Goal: Task Accomplishment & Management: Manage account settings

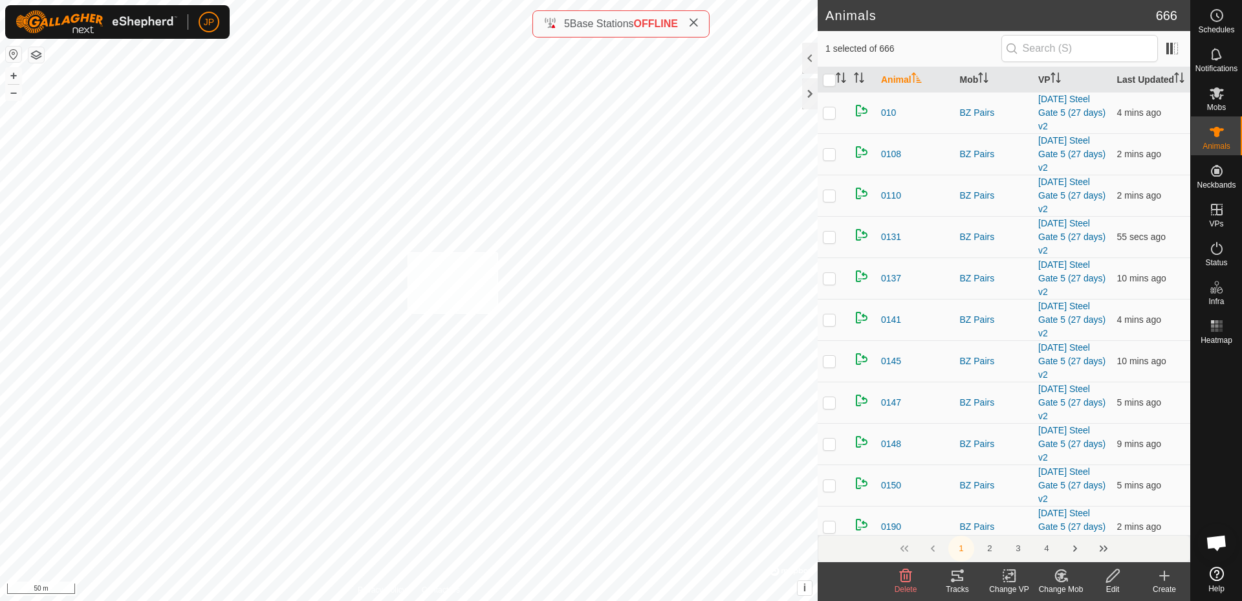
checkbox input "true"
click at [1060, 580] on icon at bounding box center [1061, 576] width 16 height 16
click at [1074, 516] on link "Choose Mob..." at bounding box center [1100, 520] width 128 height 26
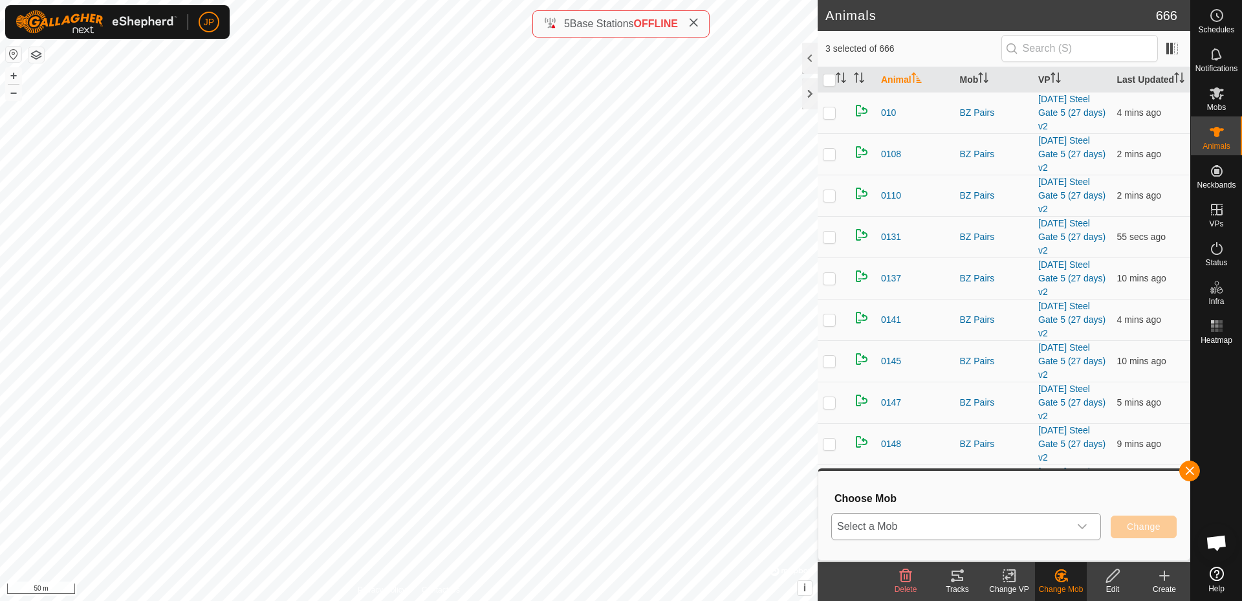
click at [1068, 525] on span "Select a Mob" at bounding box center [950, 527] width 237 height 26
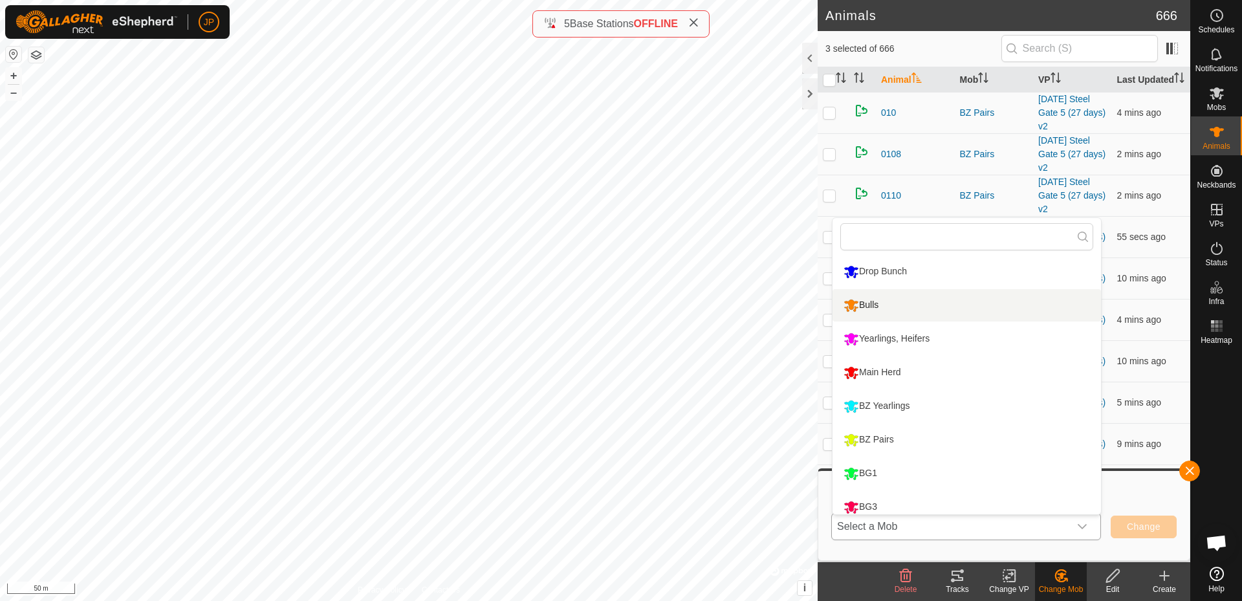
click at [916, 313] on li "Bulls" at bounding box center [967, 305] width 268 height 32
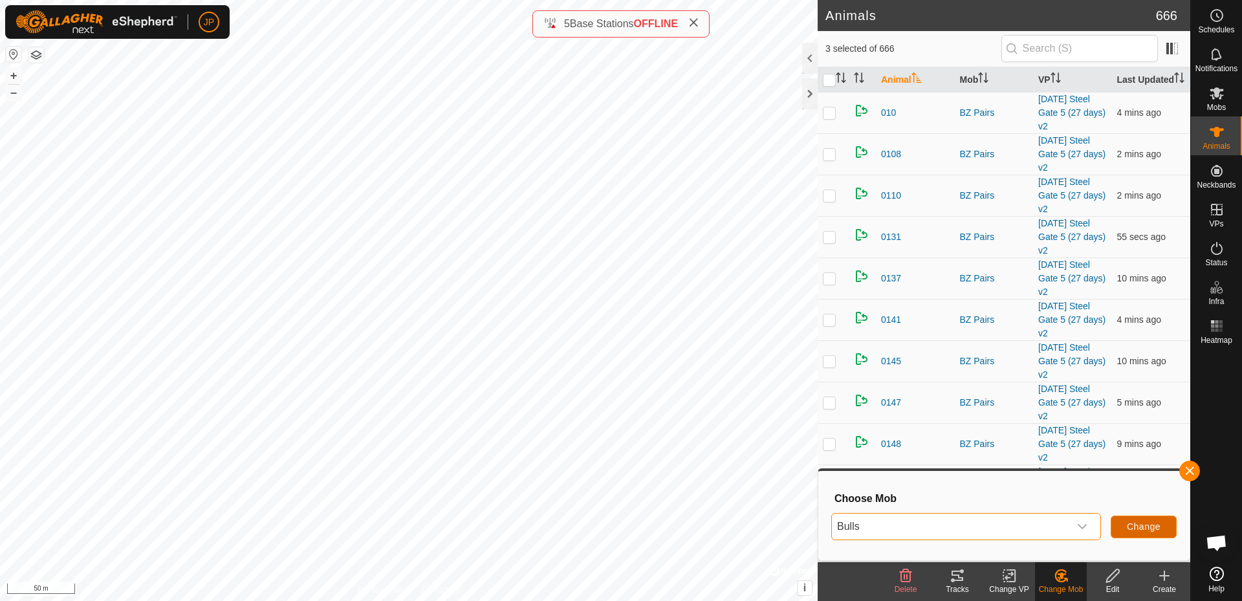
click at [1154, 528] on span "Change" at bounding box center [1144, 526] width 34 height 10
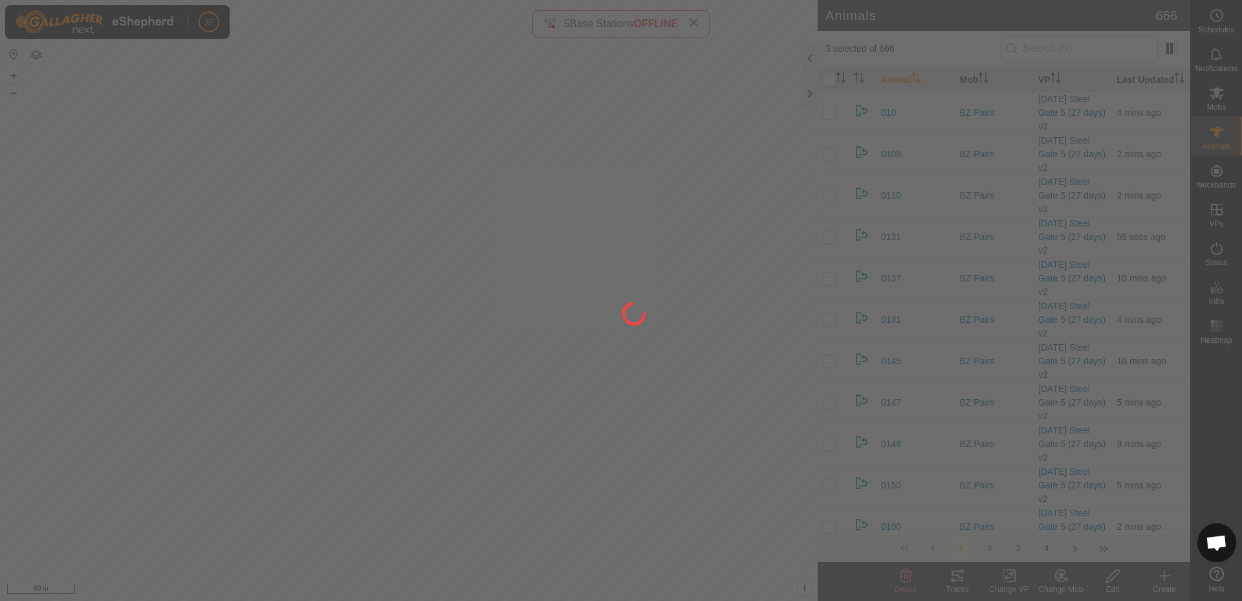
checkbox input "false"
